Goal: Navigation & Orientation: Find specific page/section

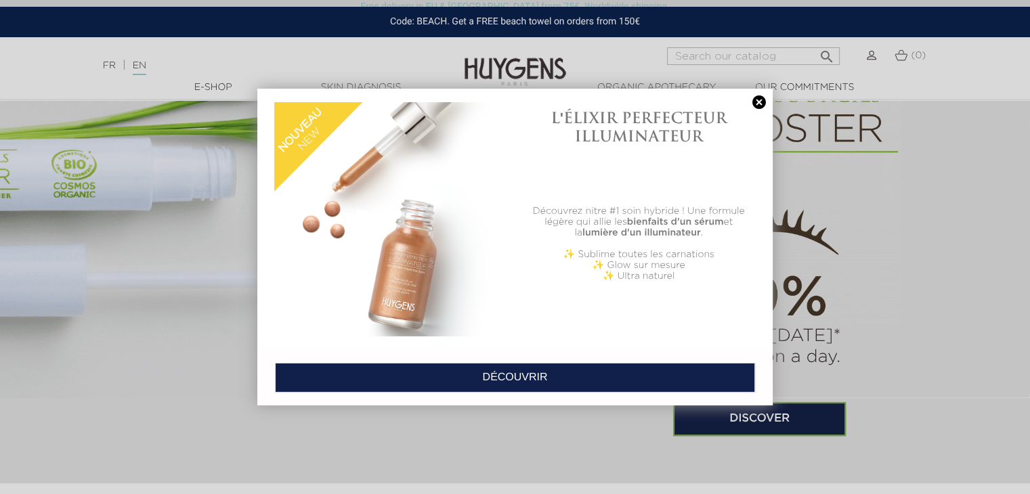
scroll to position [880, 0]
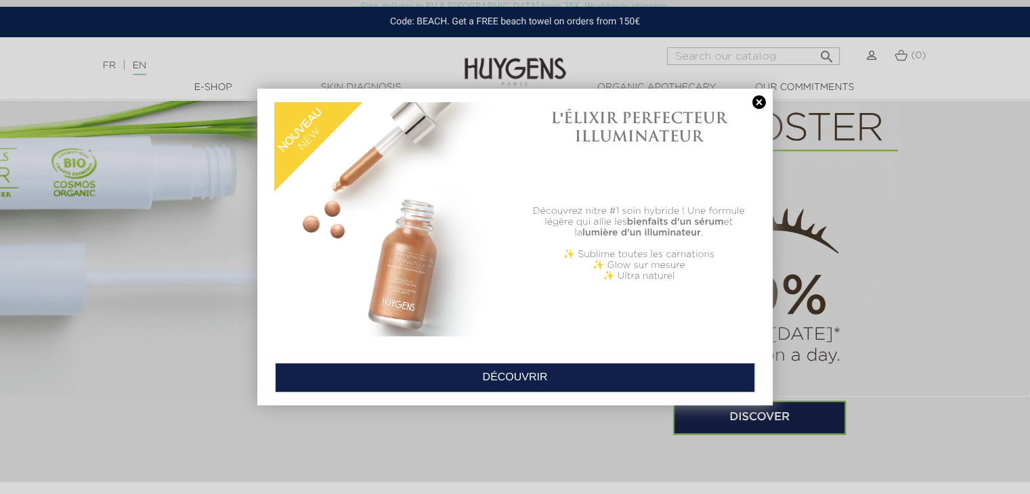
click at [755, 103] on link at bounding box center [758, 102] width 19 height 14
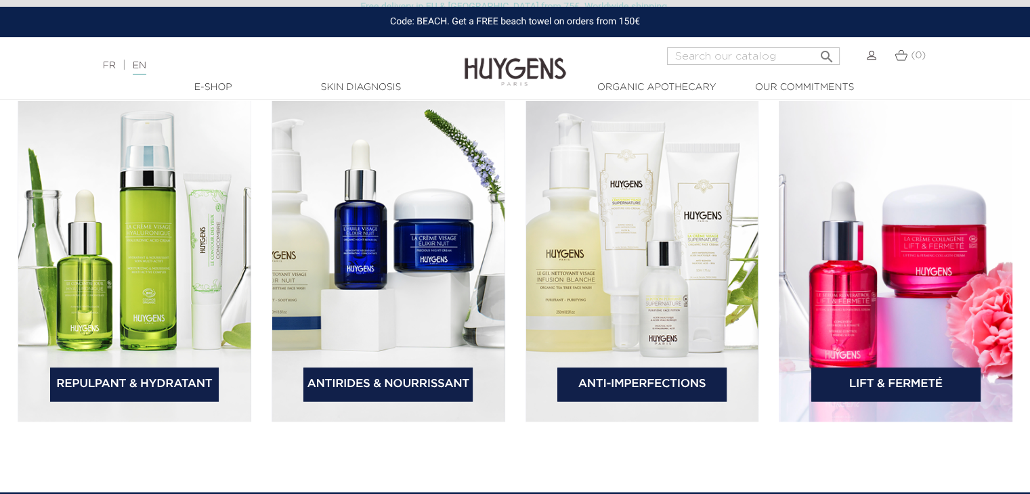
scroll to position [2031, 0]
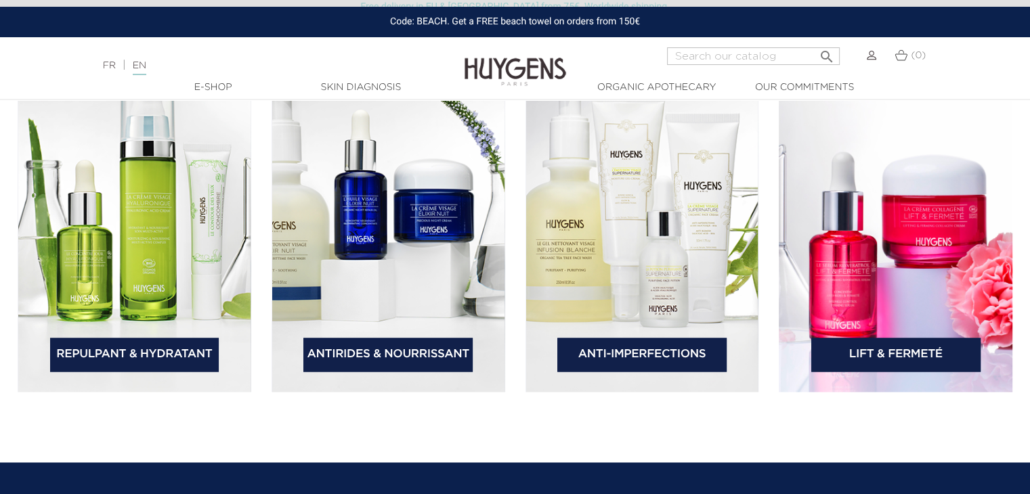
click at [610, 350] on link "Anti-Imperfections" at bounding box center [641, 355] width 169 height 34
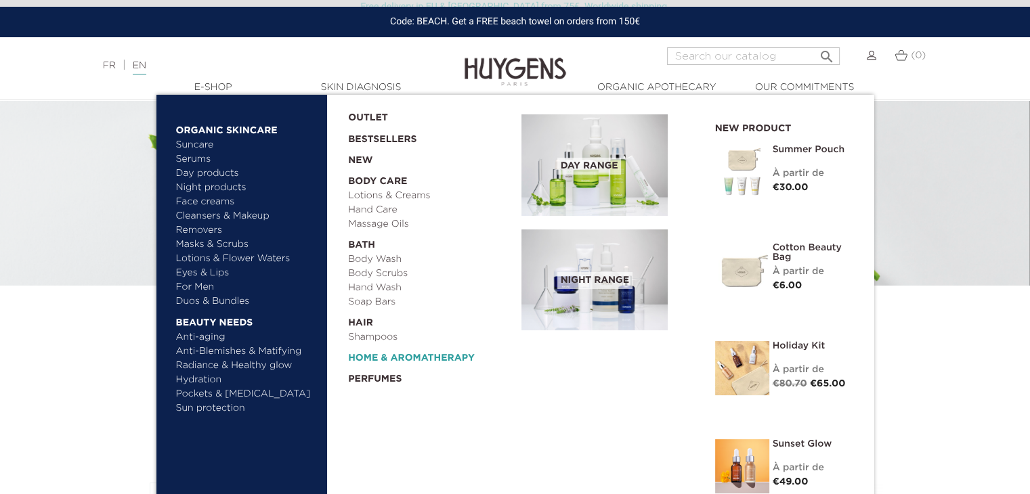
scroll to position [90, 0]
click at [198, 149] on link "Suncare" at bounding box center [246, 145] width 141 height 14
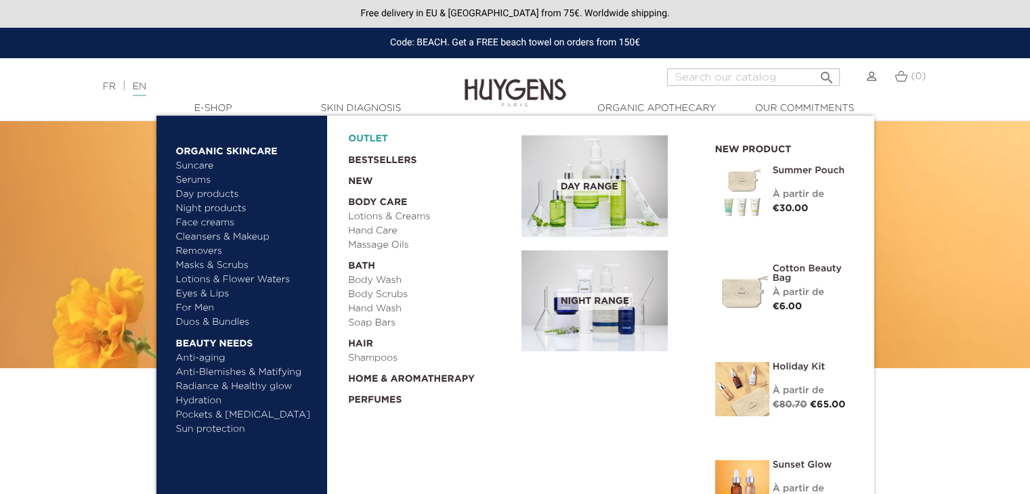
click at [385, 129] on link "OUTLET" at bounding box center [424, 135] width 152 height 21
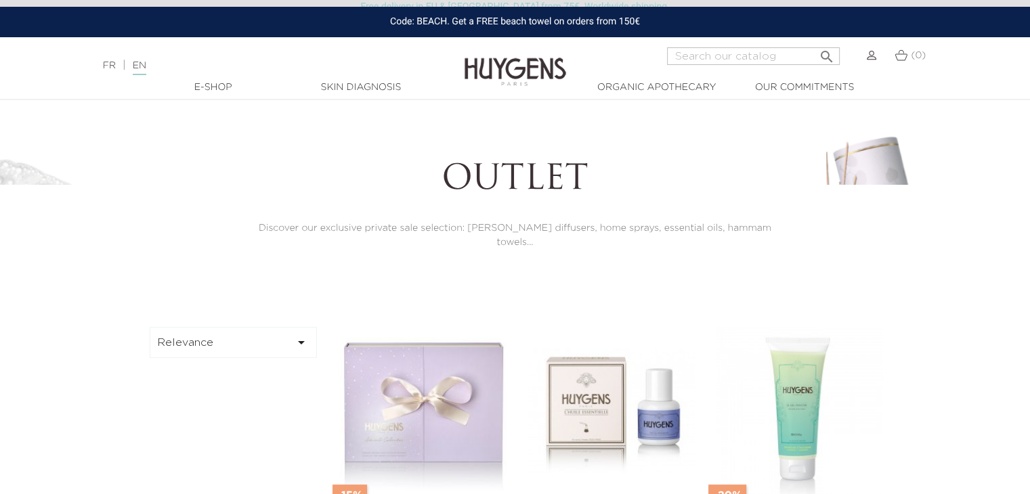
scroll to position [180, 0]
